Goal: Information Seeking & Learning: Learn about a topic

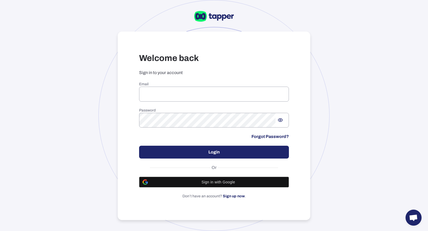
type input "**********"
click at [182, 89] on input "**********" at bounding box center [214, 94] width 150 height 15
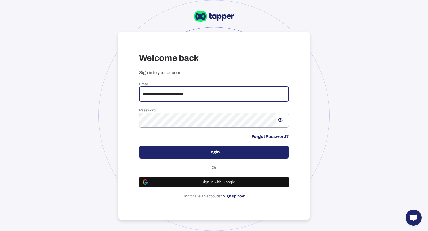
click at [199, 154] on button "Login" at bounding box center [214, 152] width 150 height 13
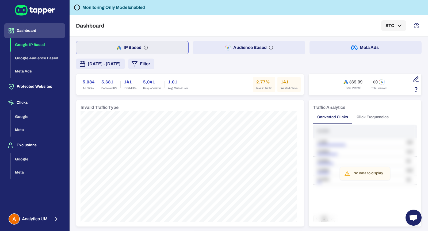
click at [234, 52] on button "Audience Based" at bounding box center [249, 47] width 112 height 13
click at [344, 51] on button "Meta Ads" at bounding box center [366, 47] width 112 height 13
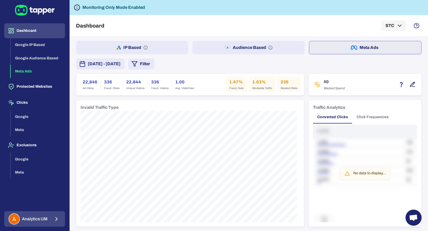
click at [62, 221] on button "Analytics UM" at bounding box center [34, 219] width 61 height 16
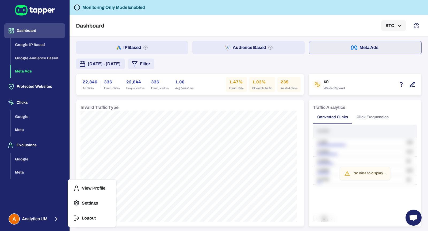
click at [75, 221] on icon "button" at bounding box center [75, 218] width 2 height 5
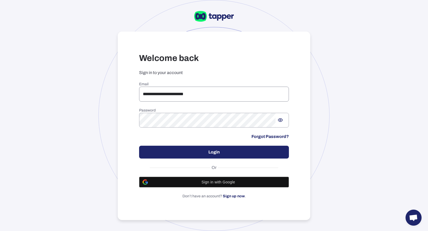
click at [175, 90] on input "**********" at bounding box center [214, 94] width 150 height 15
type input "**********"
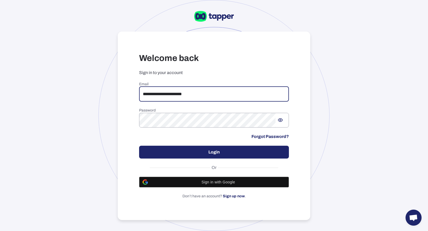
click at [270, 150] on button "Login" at bounding box center [214, 152] width 150 height 13
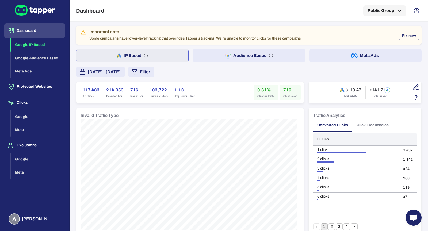
click at [237, 61] on button "Audience Based" at bounding box center [249, 55] width 112 height 13
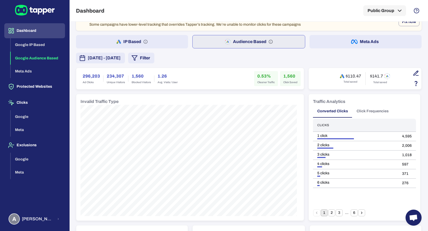
scroll to position [16, 0]
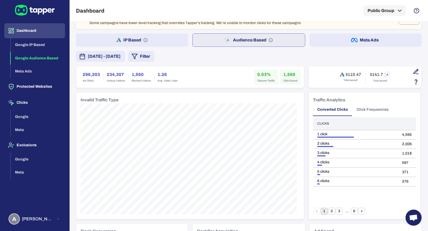
click at [342, 40] on button "Meta Ads" at bounding box center [366, 39] width 112 height 13
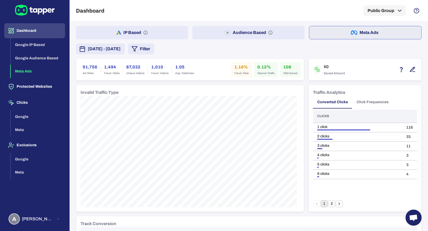
click at [258, 29] on button "Audience Based" at bounding box center [248, 32] width 112 height 13
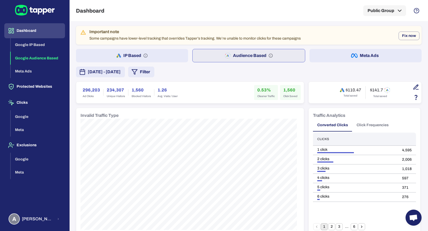
click at [184, 34] on div "Important note" at bounding box center [194, 31] width 211 height 5
click at [181, 55] on button "IP Based" at bounding box center [132, 55] width 112 height 13
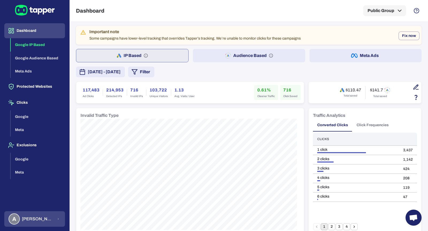
click at [49, 215] on div "A Anna Maria Koutsogianni" at bounding box center [31, 219] width 45 height 11
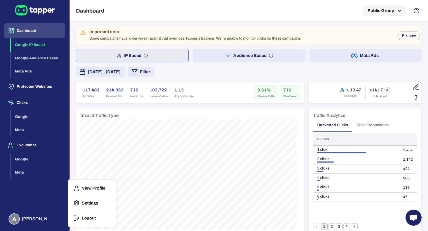
click at [75, 218] on icon "button" at bounding box center [76, 218] width 6 height 6
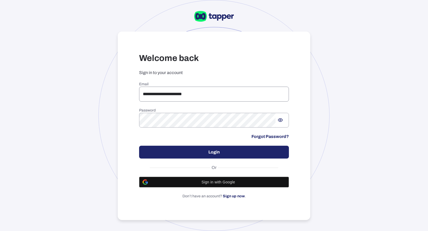
click at [221, 99] on input "**********" at bounding box center [214, 94] width 150 height 15
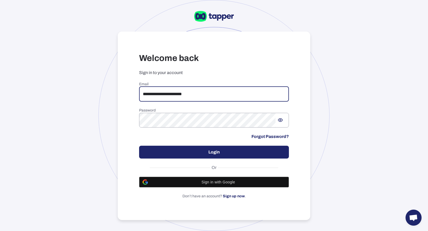
drag, startPoint x: 149, startPoint y: 99, endPoint x: 140, endPoint y: 96, distance: 9.8
click at [140, 96] on input "**********" at bounding box center [214, 94] width 150 height 15
type input "**********"
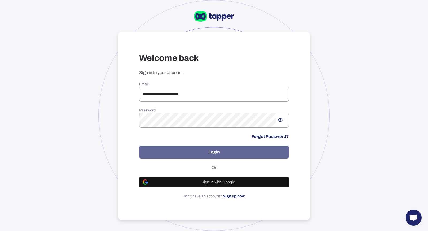
click at [196, 155] on button "Login" at bounding box center [214, 152] width 150 height 13
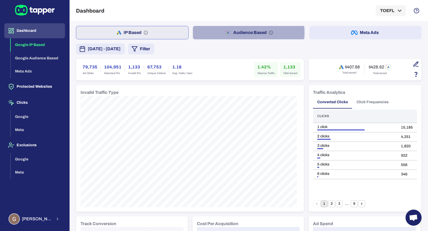
click at [236, 33] on button "Audience Based" at bounding box center [249, 32] width 112 height 13
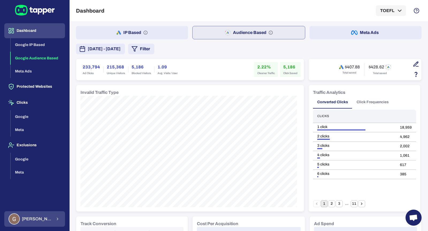
click at [43, 218] on span "Guillaume Lebelle" at bounding box center [37, 219] width 30 height 5
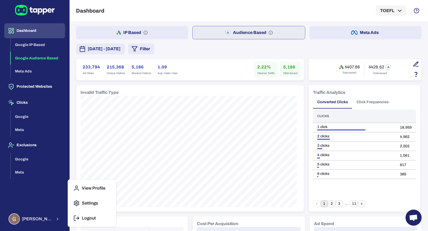
click at [192, 150] on div at bounding box center [214, 115] width 428 height 231
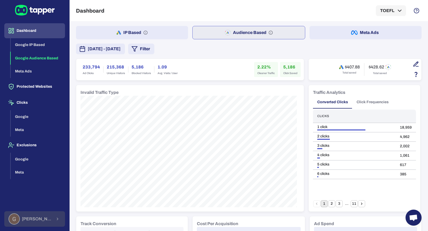
click at [50, 218] on span "Guillaume Lebelle" at bounding box center [37, 219] width 30 height 5
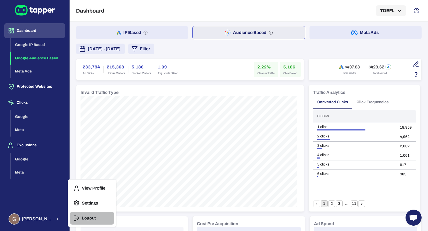
click at [77, 220] on icon "button" at bounding box center [76, 218] width 6 height 6
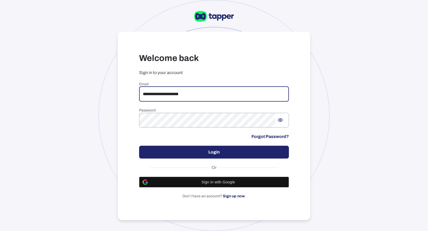
click at [185, 94] on input "**********" at bounding box center [214, 94] width 150 height 15
drag, startPoint x: 209, startPoint y: 94, endPoint x: 127, endPoint y: 93, distance: 82.5
click at [127, 93] on div "**********" at bounding box center [214, 126] width 193 height 189
type input "**********"
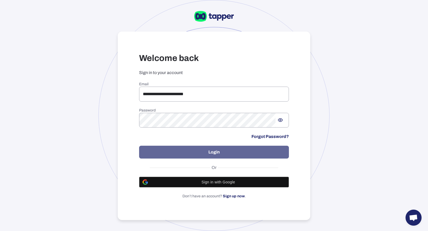
click at [200, 148] on button "Login" at bounding box center [214, 152] width 150 height 13
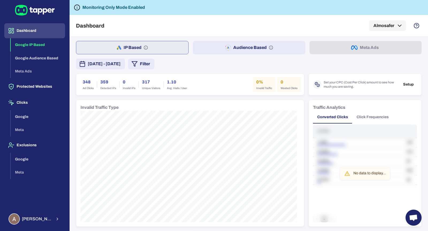
click at [234, 42] on button "Audience Based" at bounding box center [249, 47] width 112 height 13
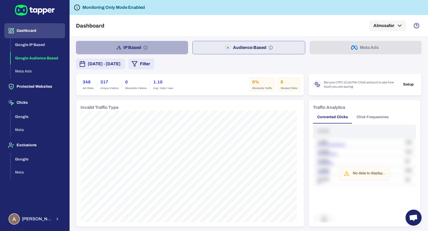
click at [148, 47] on button "IP Based" at bounding box center [132, 47] width 112 height 13
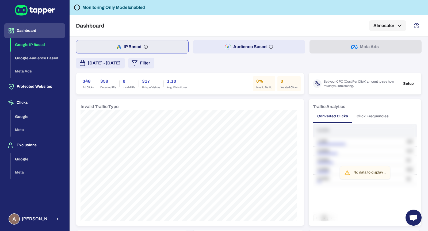
scroll to position [1, 0]
click at [54, 215] on button "Ahmed Sobih" at bounding box center [34, 219] width 61 height 16
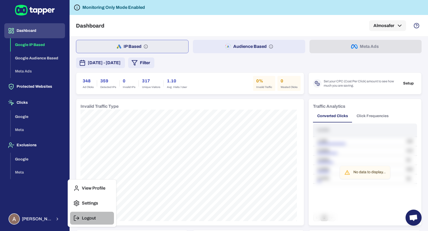
click at [74, 218] on icon "button" at bounding box center [76, 218] width 6 height 6
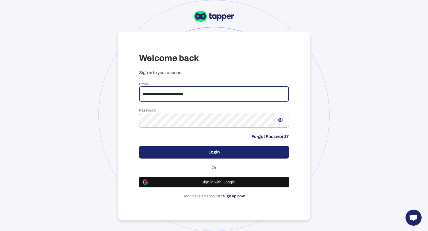
click at [196, 95] on input "**********" at bounding box center [214, 94] width 150 height 15
drag, startPoint x: 216, startPoint y: 95, endPoint x: 141, endPoint y: 94, distance: 75.2
click at [141, 94] on input "**********" at bounding box center [214, 94] width 150 height 15
type input "*"
type input "**********"
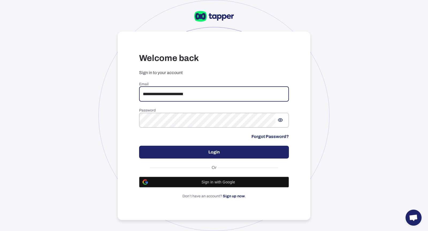
click at [217, 155] on button "Login" at bounding box center [214, 152] width 150 height 13
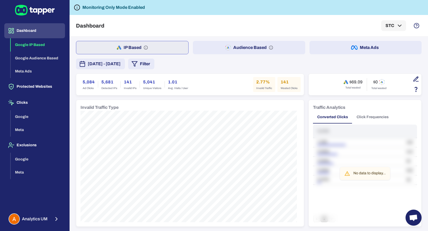
click at [225, 50] on icon "button" at bounding box center [228, 47] width 6 height 6
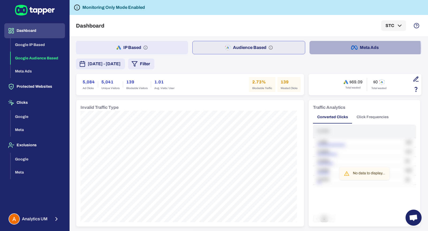
click at [340, 49] on button "Meta Ads" at bounding box center [366, 47] width 112 height 13
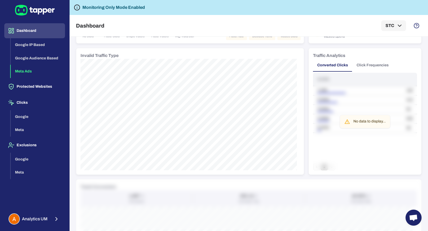
scroll to position [73, 0]
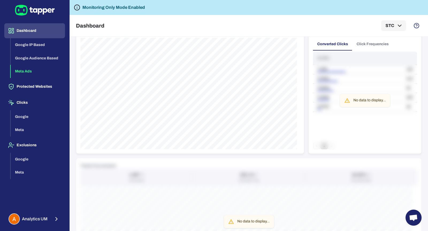
click at [364, 50] on div "Traffic Analytics Converted Clicks Click Frequencies Clicks 1 click 100 2 click…" at bounding box center [365, 90] width 113 height 127
click at [364, 48] on button "Click Frequencies" at bounding box center [373, 44] width 41 height 13
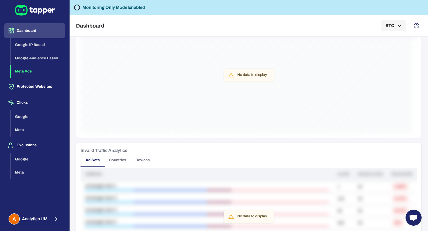
scroll to position [232, 0]
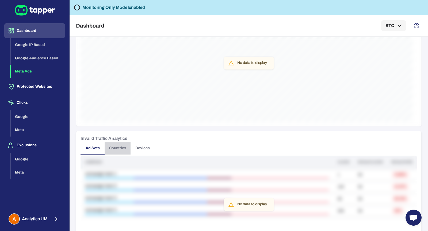
click at [126, 148] on button "Countries" at bounding box center [118, 148] width 26 height 13
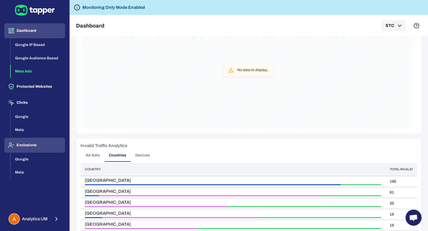
scroll to position [224, 0]
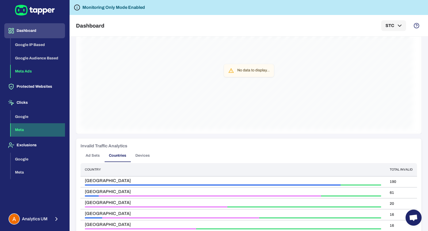
click at [35, 129] on button "Meta" at bounding box center [38, 129] width 54 height 13
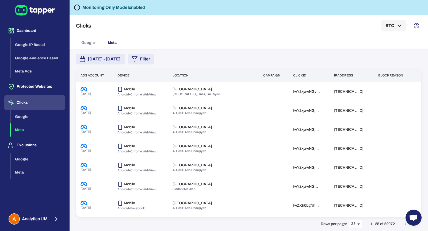
click at [138, 61] on icon "button" at bounding box center [134, 59] width 6 height 6
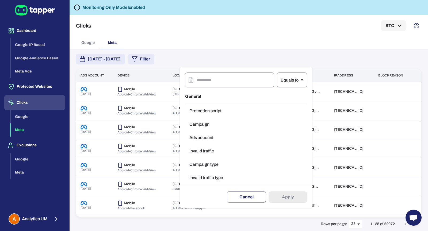
click at [261, 55] on div at bounding box center [214, 115] width 428 height 231
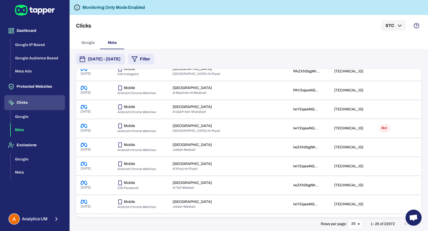
scroll to position [274, 0]
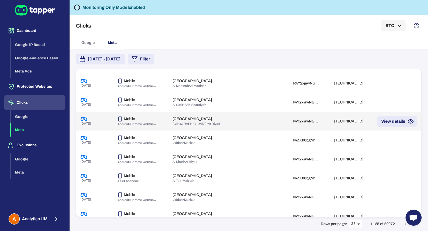
click at [188, 123] on span "Riyadh • Ar Riyad" at bounding box center [197, 124] width 48 height 4
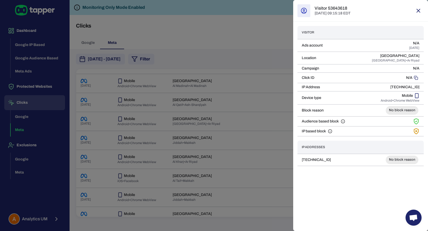
click at [247, 120] on div at bounding box center [214, 115] width 428 height 231
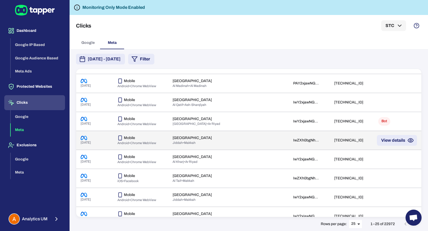
scroll to position [336, 0]
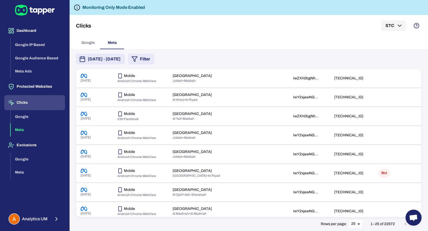
click at [414, 225] on span "Open chat" at bounding box center [414, 218] width 16 height 16
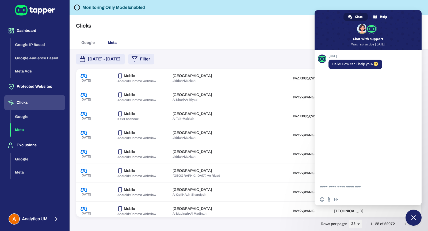
click at [414, 225] on span "Close chat" at bounding box center [414, 218] width 16 height 16
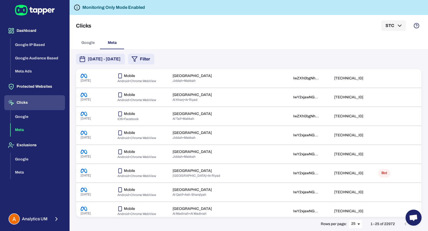
click at [357, 228] on body "Dashboard Google IP Based Google Audience Based Meta Ads Protected Websites Cli…" at bounding box center [214, 115] width 428 height 231
click at [357, 220] on li "50" at bounding box center [355, 220] width 13 height 9
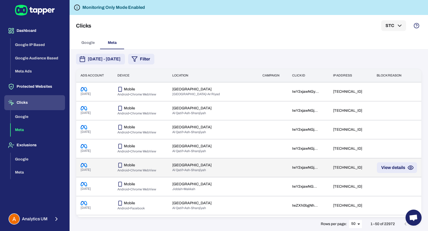
drag, startPoint x: 412, startPoint y: 221, endPoint x: 417, endPoint y: 171, distance: 49.5
click at [417, 171] on body "Dashboard Google IP Based Google Audience Based Meta Ads Protected Websites Cli…" at bounding box center [214, 115] width 428 height 231
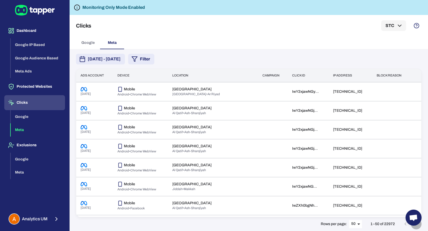
click at [415, 226] on icon "Go to next page" at bounding box center [416, 224] width 6 height 6
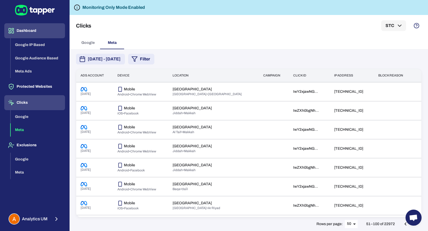
click at [55, 30] on button "Dashboard" at bounding box center [34, 30] width 61 height 15
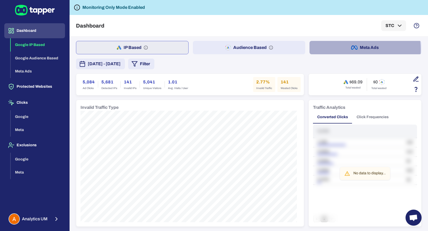
click at [338, 50] on button "Meta Ads" at bounding box center [366, 47] width 112 height 13
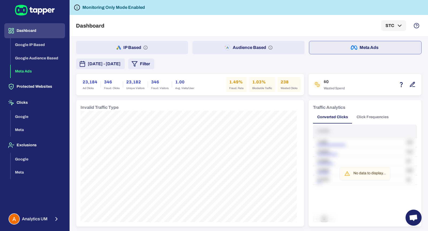
scroll to position [12, 0]
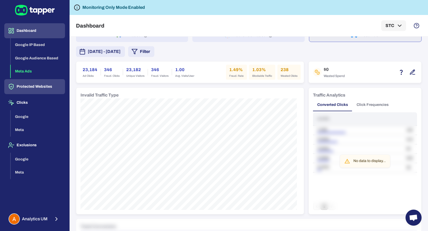
click at [54, 88] on button "Protected Websites" at bounding box center [34, 86] width 61 height 15
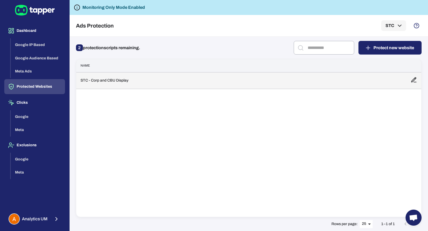
click at [131, 72] on td "STC - Corp and CBU Display" at bounding box center [241, 80] width 330 height 17
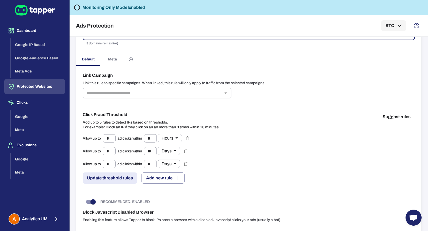
scroll to position [75, 0]
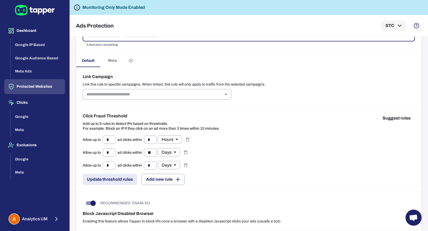
click at [112, 59] on span "Meta" at bounding box center [112, 60] width 9 height 5
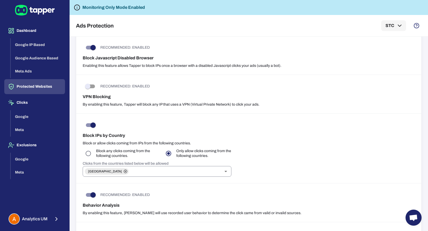
scroll to position [539, 0]
click at [21, 129] on button "Meta" at bounding box center [38, 129] width 54 height 13
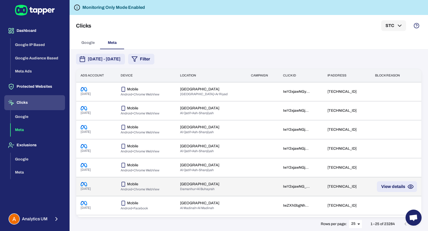
click at [234, 182] on div "Egypt" at bounding box center [211, 184] width 62 height 5
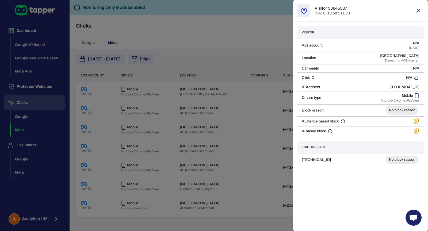
click at [241, 152] on div at bounding box center [214, 115] width 428 height 231
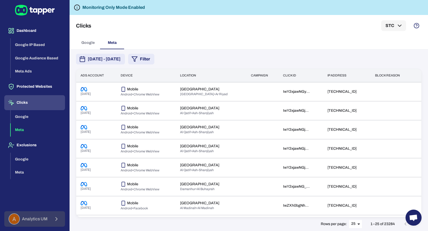
click at [43, 222] on span "Analytics UM" at bounding box center [35, 219] width 26 height 5
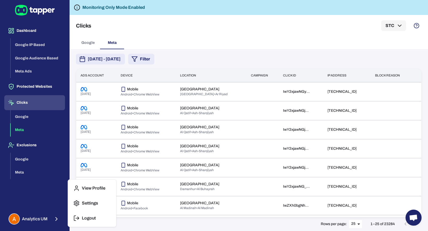
click at [78, 219] on polyline "button" at bounding box center [78, 218] width 1 height 3
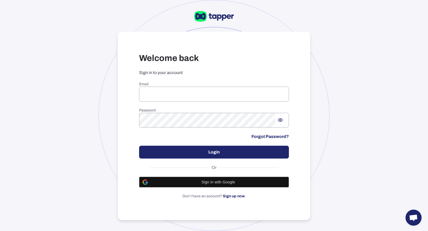
type input "**********"
click at [116, 133] on div at bounding box center [214, 115] width 231 height 231
click at [154, 153] on button "Login" at bounding box center [214, 152] width 150 height 13
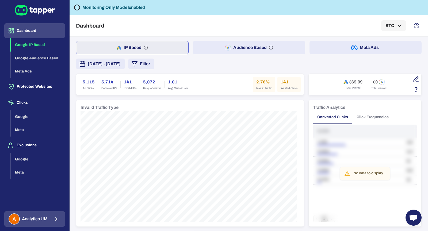
click at [48, 220] on button "Analytics UM" at bounding box center [34, 219] width 61 height 16
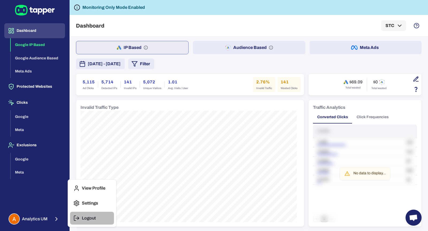
click at [84, 223] on button "Logout" at bounding box center [92, 218] width 44 height 13
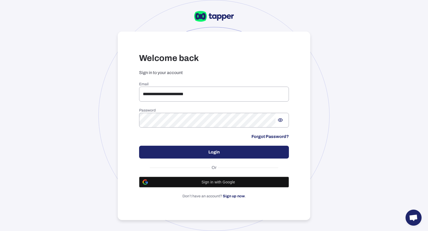
click at [211, 104] on div "**********" at bounding box center [214, 140] width 150 height 117
click at [229, 93] on input "**********" at bounding box center [214, 94] width 150 height 15
click at [247, 98] on input "**********" at bounding box center [214, 94] width 150 height 15
type input "**********"
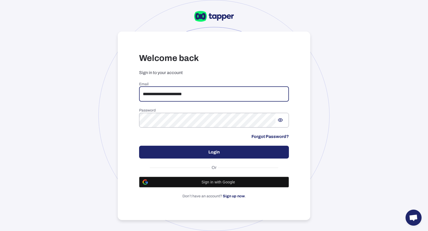
click at [283, 147] on button "Login" at bounding box center [214, 152] width 150 height 13
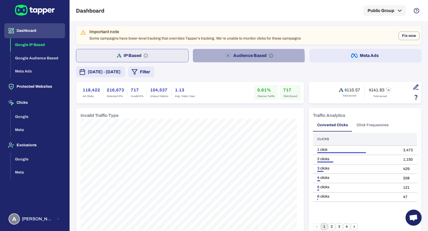
click at [240, 58] on button "Audience Based" at bounding box center [249, 55] width 112 height 13
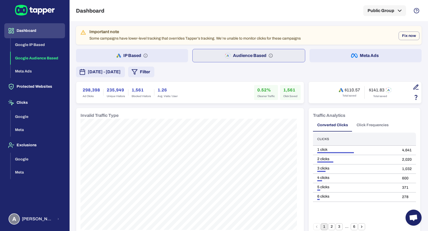
click at [337, 58] on button "Meta Ads" at bounding box center [366, 55] width 112 height 13
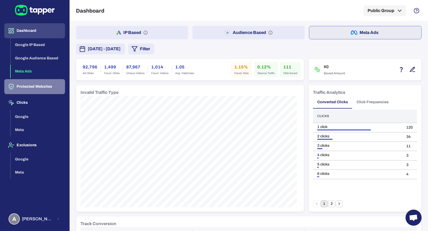
click at [33, 89] on button "Protected Websites" at bounding box center [34, 86] width 61 height 15
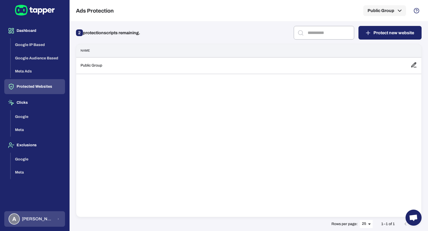
click at [33, 219] on span "Anna Maria Koutsogianni" at bounding box center [38, 219] width 32 height 5
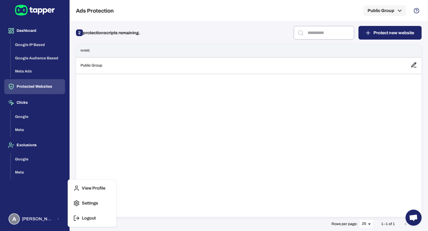
click at [83, 218] on p "Logout" at bounding box center [89, 218] width 14 height 5
